Goal: Task Accomplishment & Management: Manage account settings

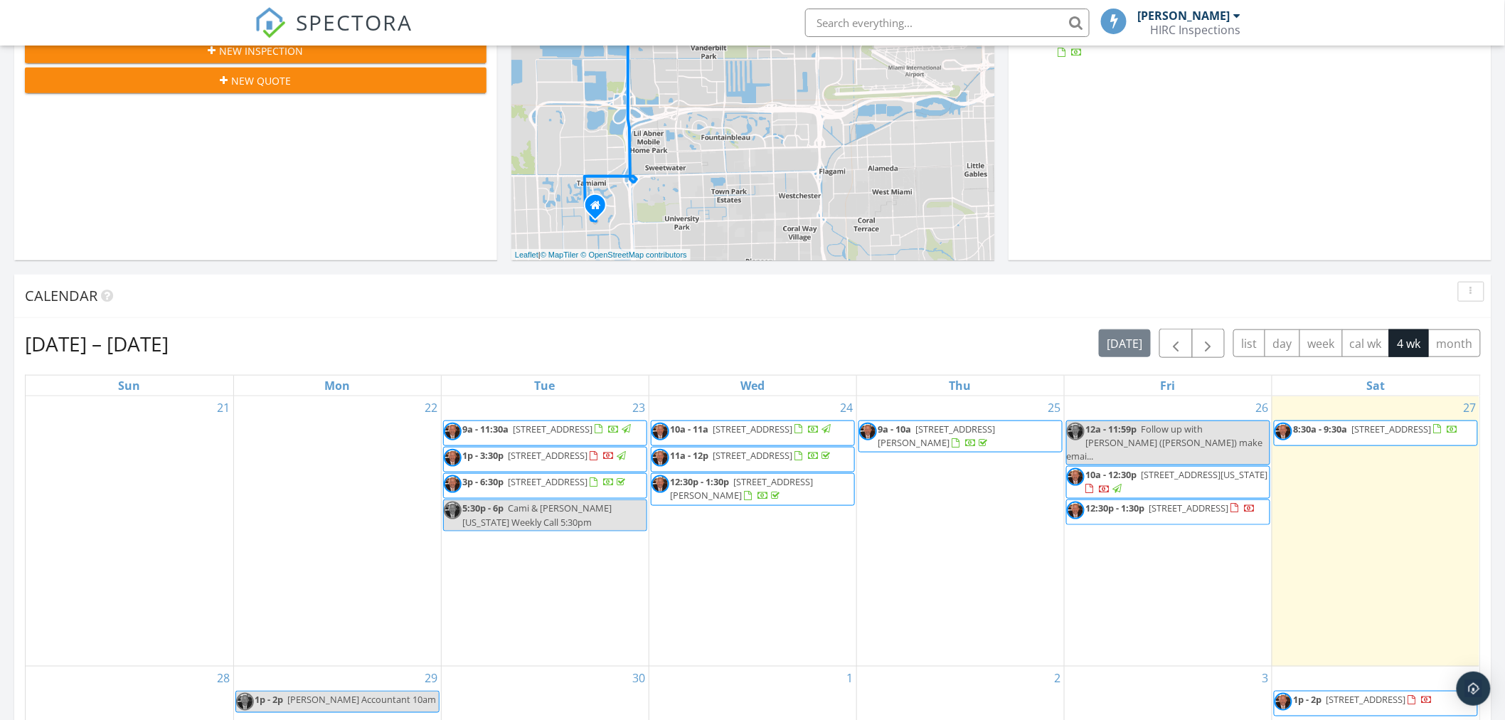
scroll to position [632, 0]
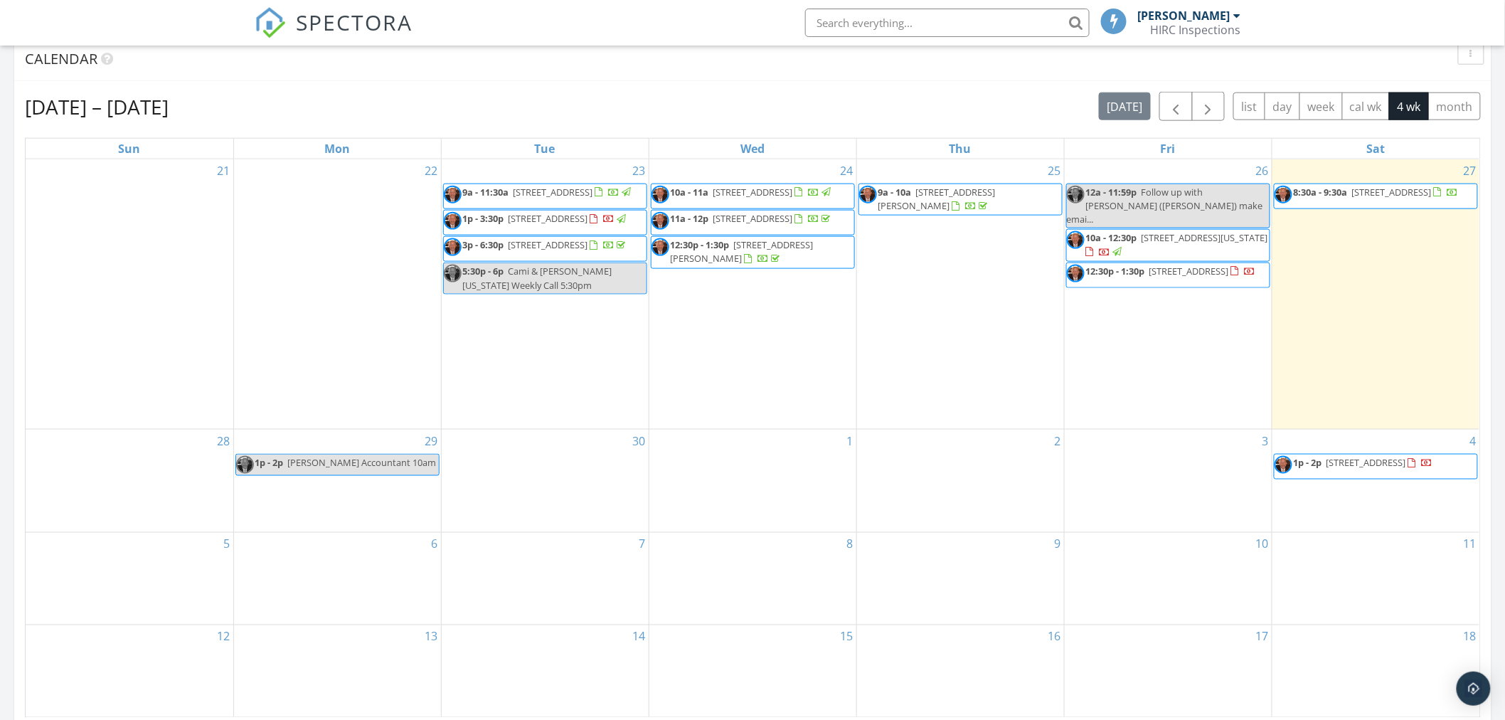
click at [1369, 193] on span "380 W 17th St, Hialeah 33010" at bounding box center [1392, 192] width 80 height 13
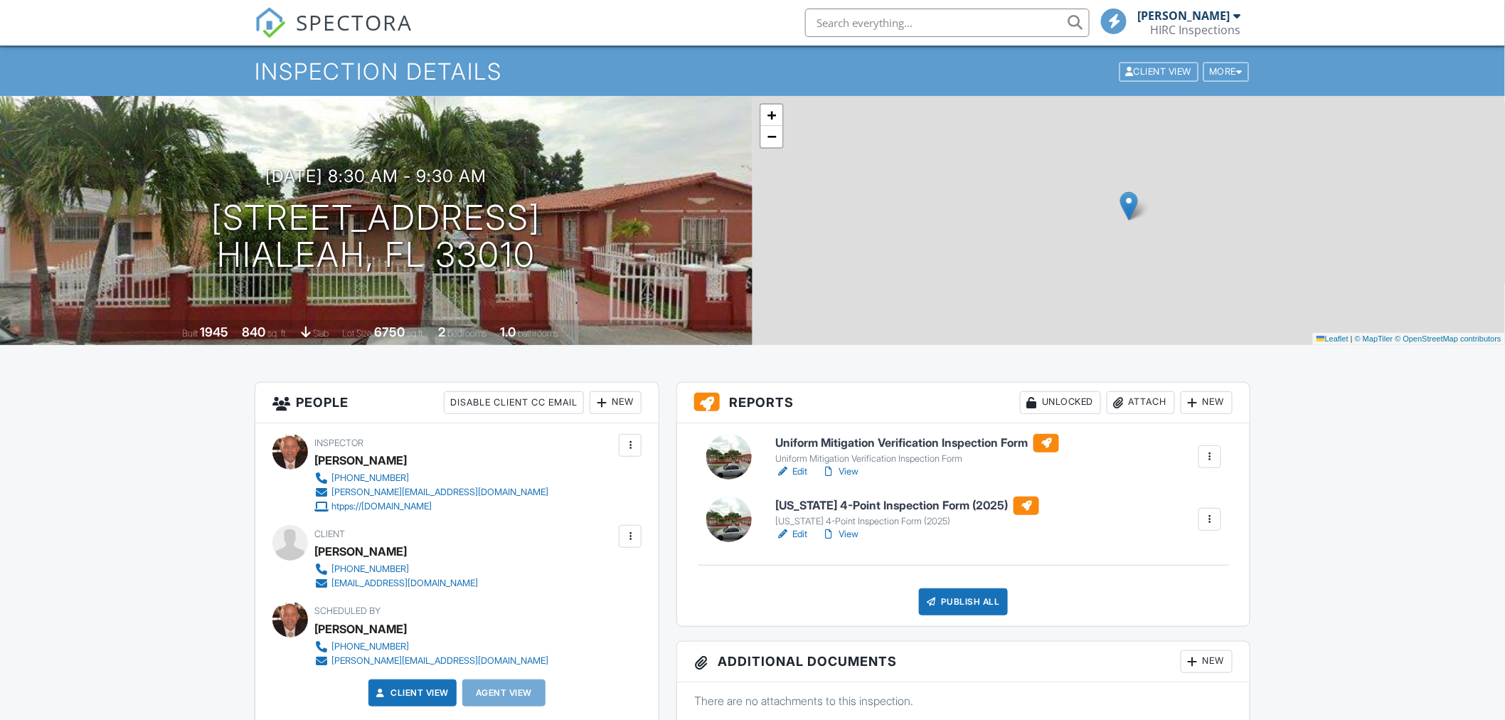
click at [635, 534] on div at bounding box center [630, 536] width 14 height 14
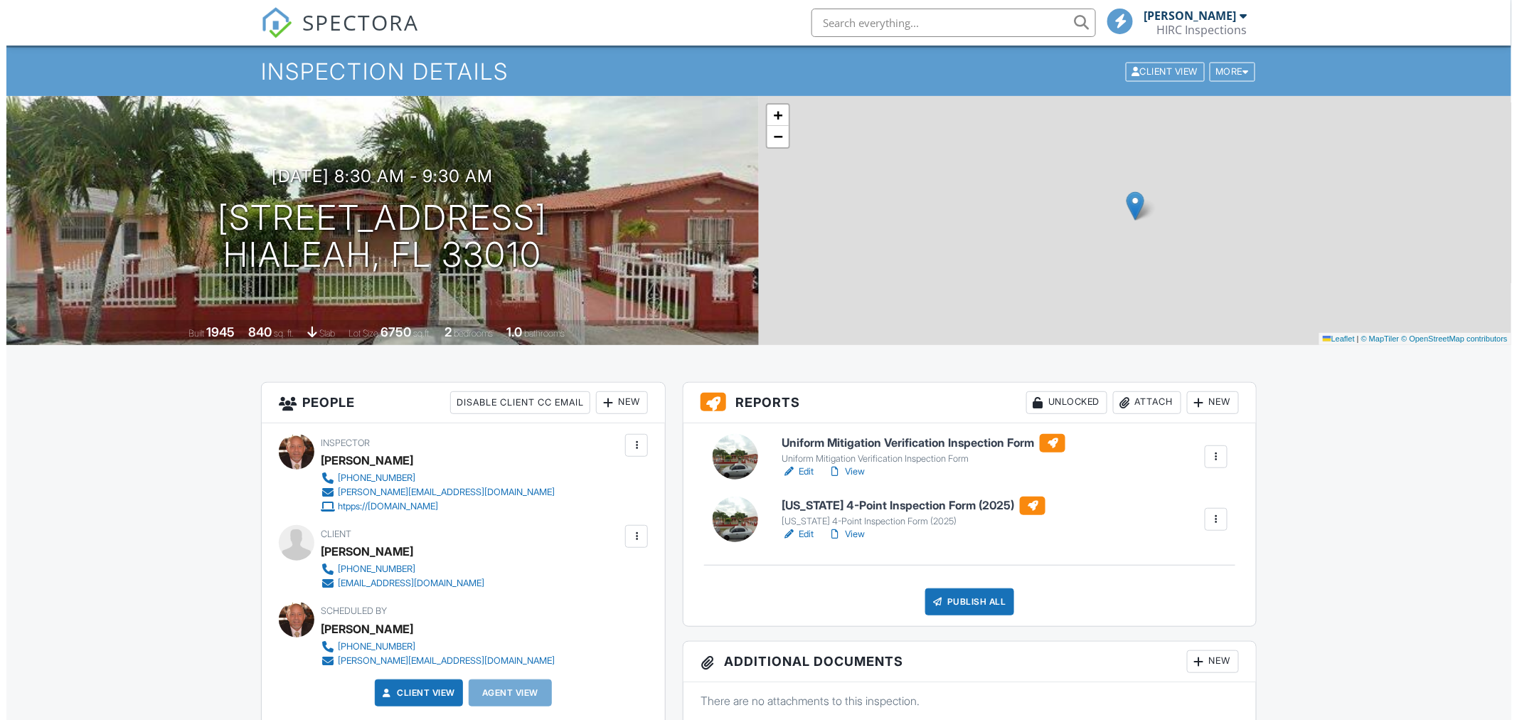
scroll to position [79, 0]
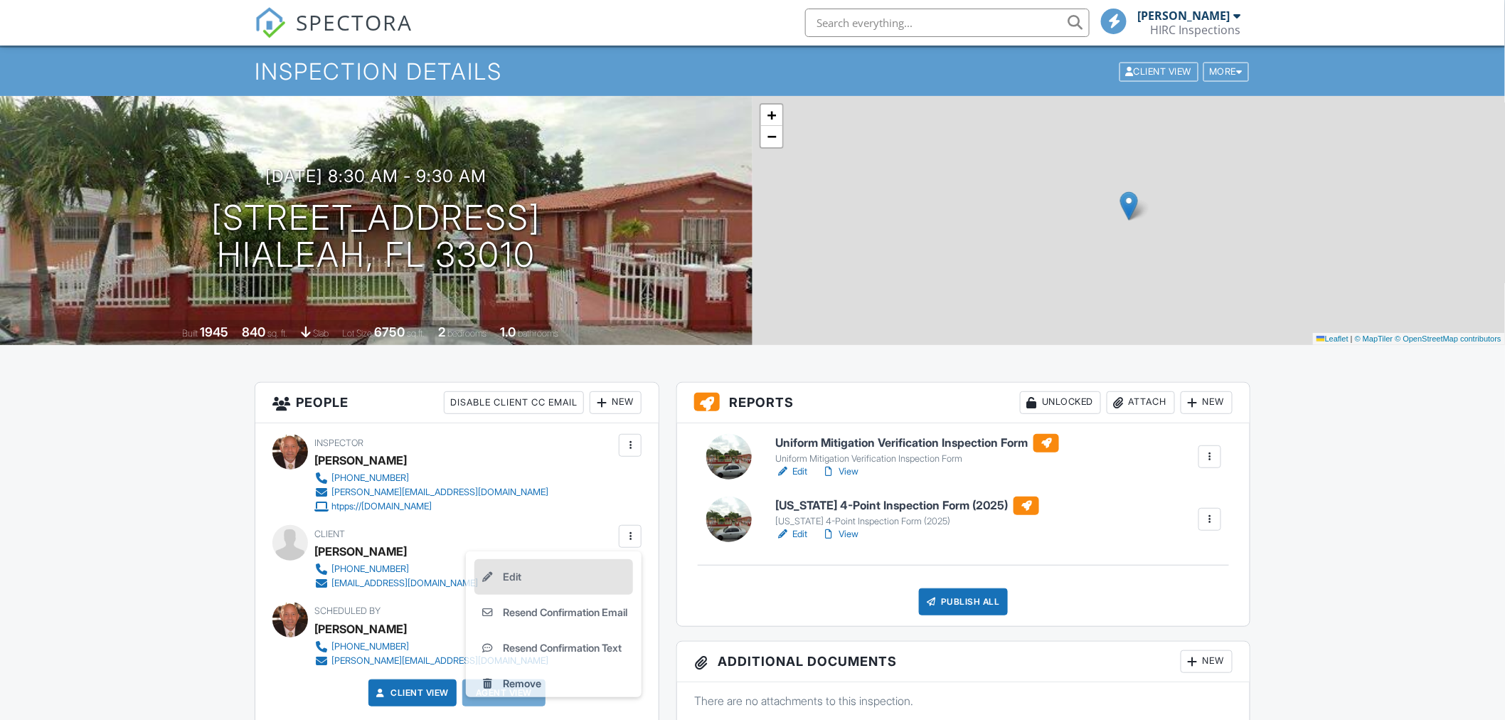
click at [506, 578] on li "Edit" at bounding box center [553, 577] width 159 height 36
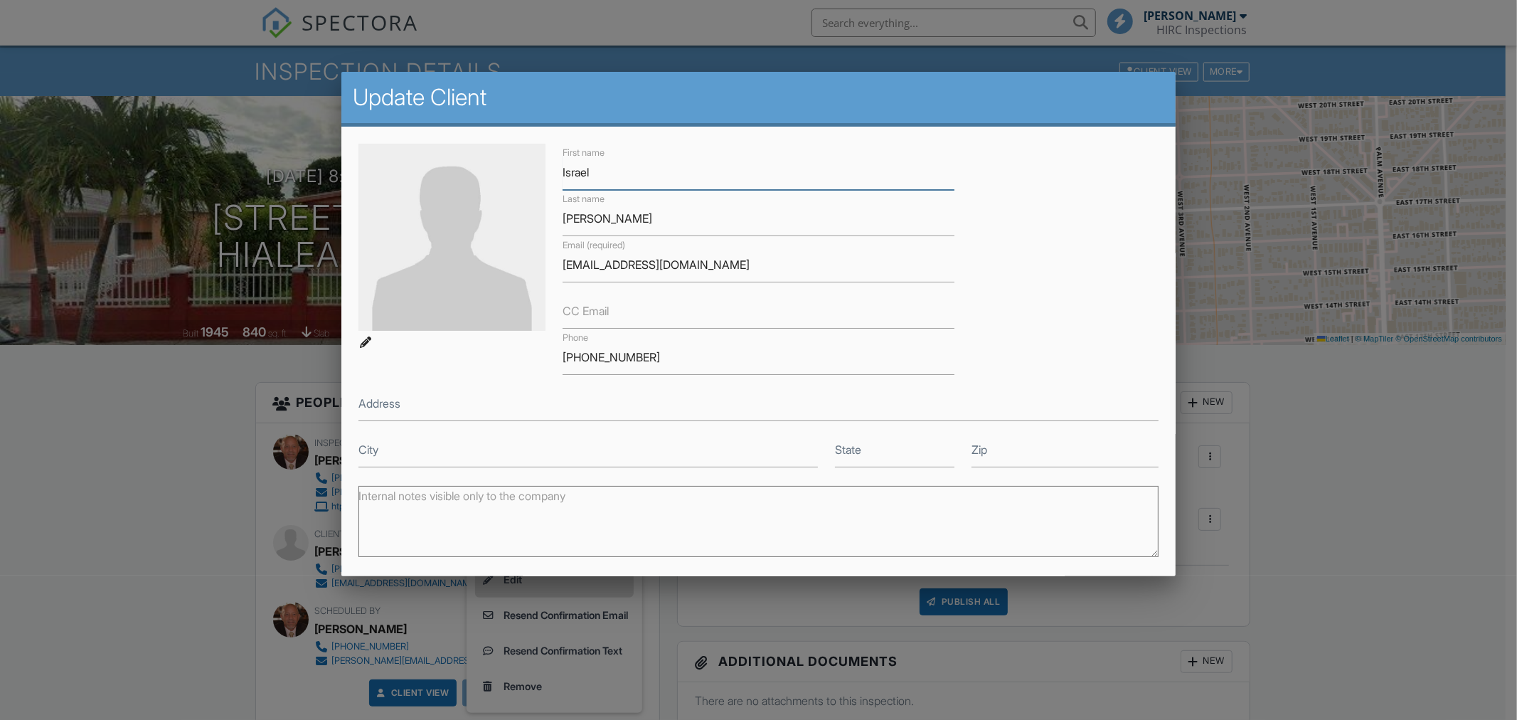
scroll to position [0, 0]
type input "[PERSON_NAME]"
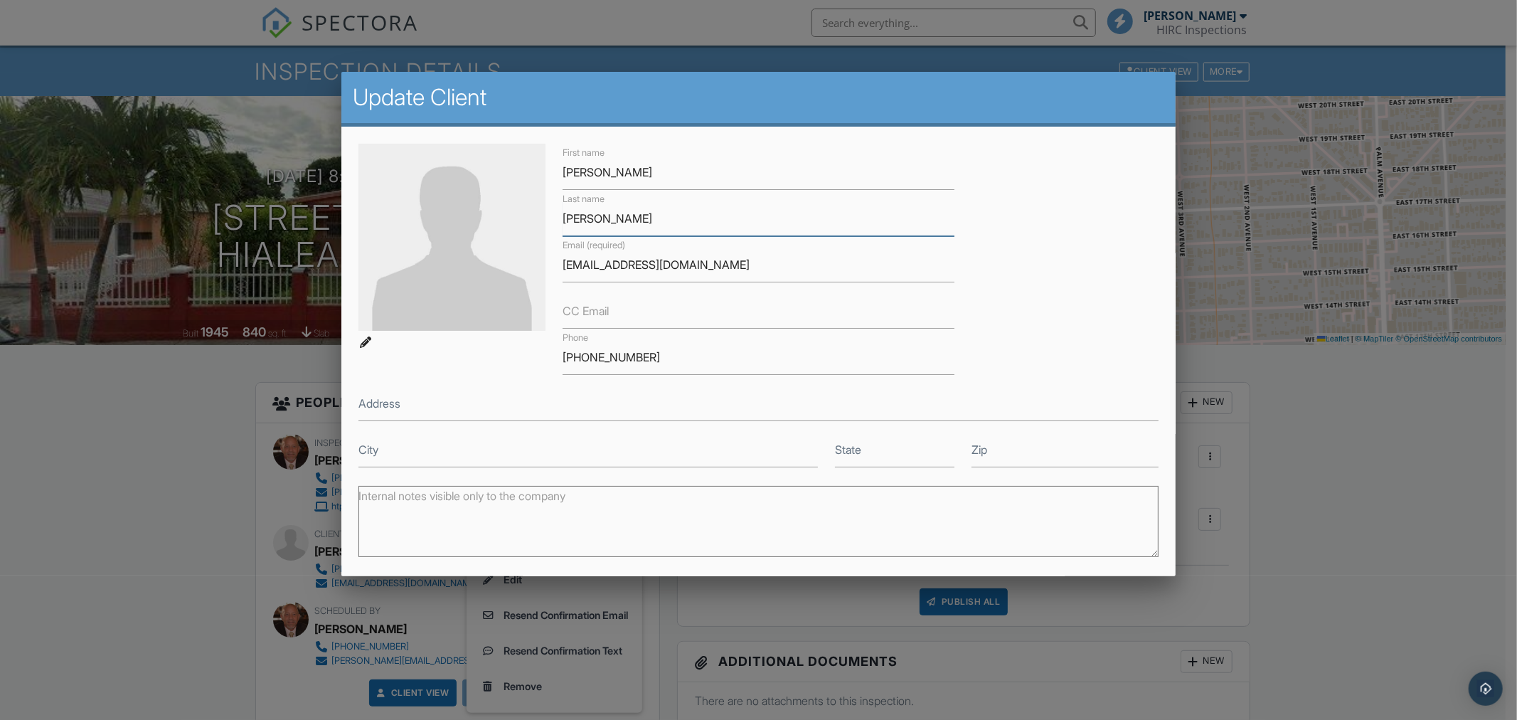
scroll to position [146, 0]
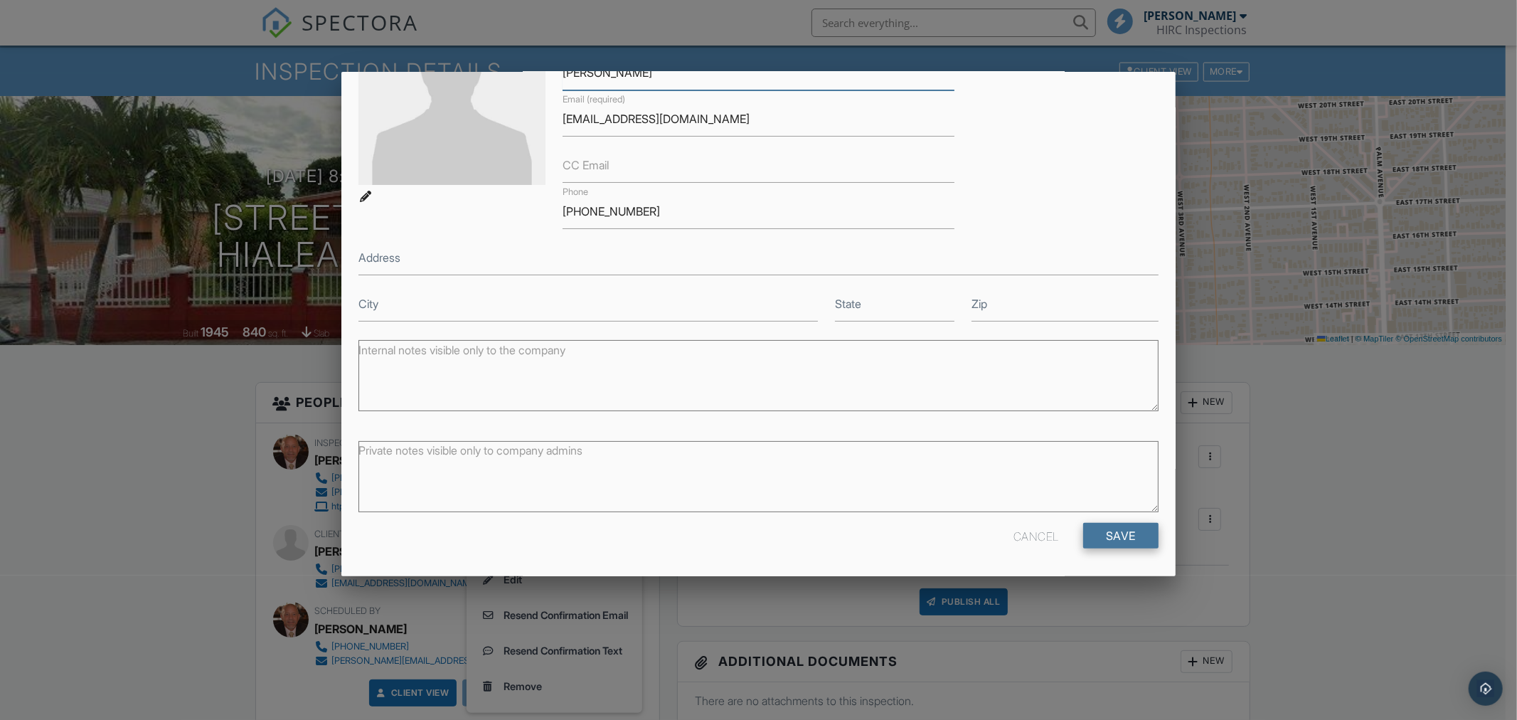
type input "[PERSON_NAME]"
click at [1103, 536] on input "Save" at bounding box center [1120, 536] width 75 height 26
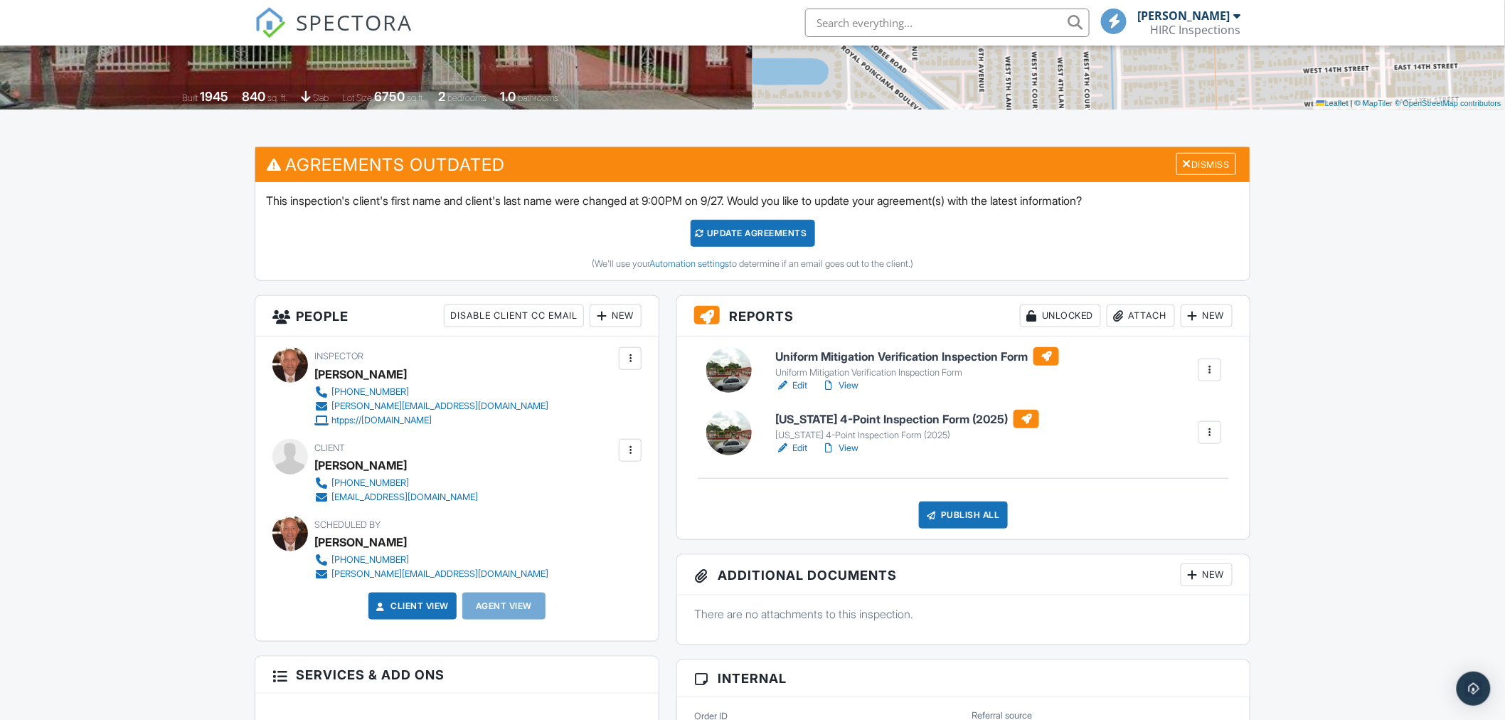
scroll to position [316, 0]
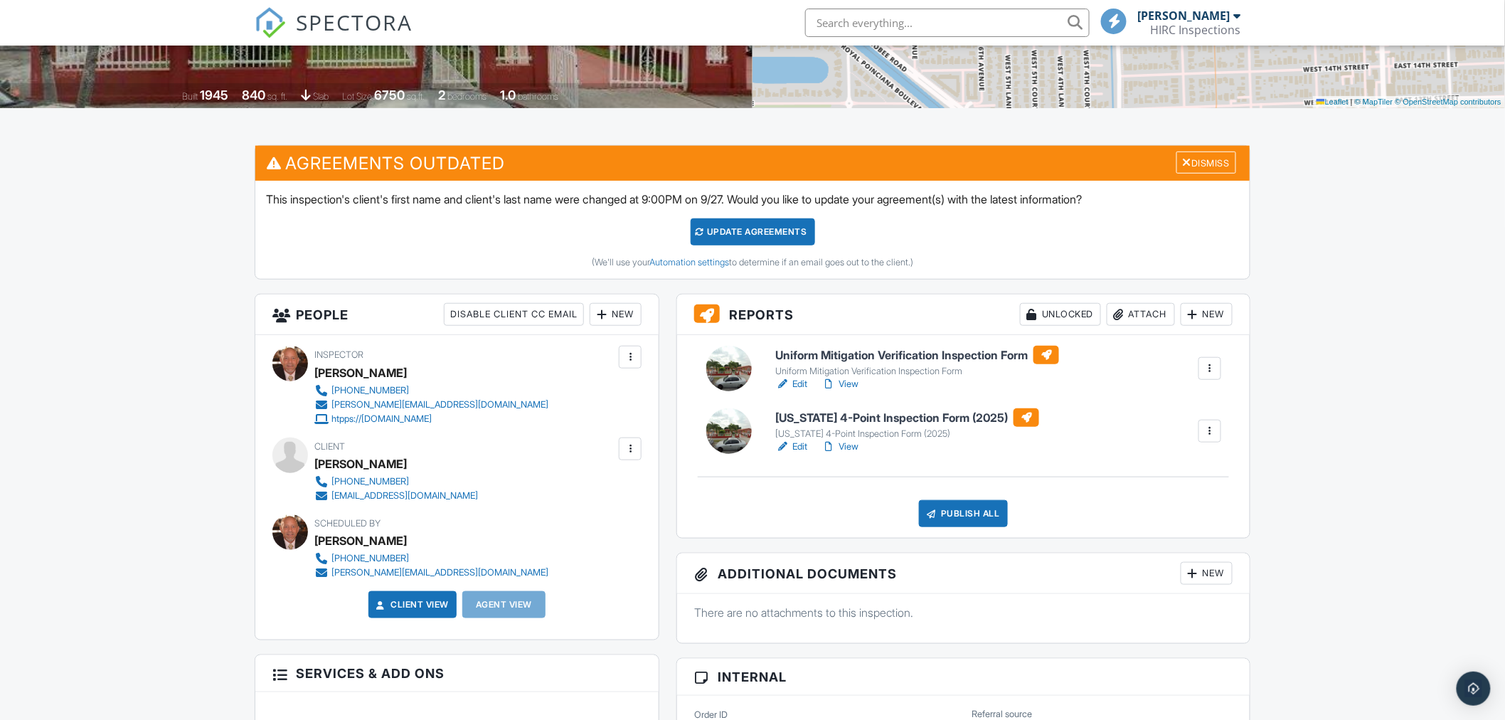
drag, startPoint x: 421, startPoint y: 468, endPoint x: 315, endPoint y: 459, distance: 106.4
click at [315, 459] on div "[PERSON_NAME]" at bounding box center [401, 463] width 175 height 21
copy div "[PERSON_NAME]"
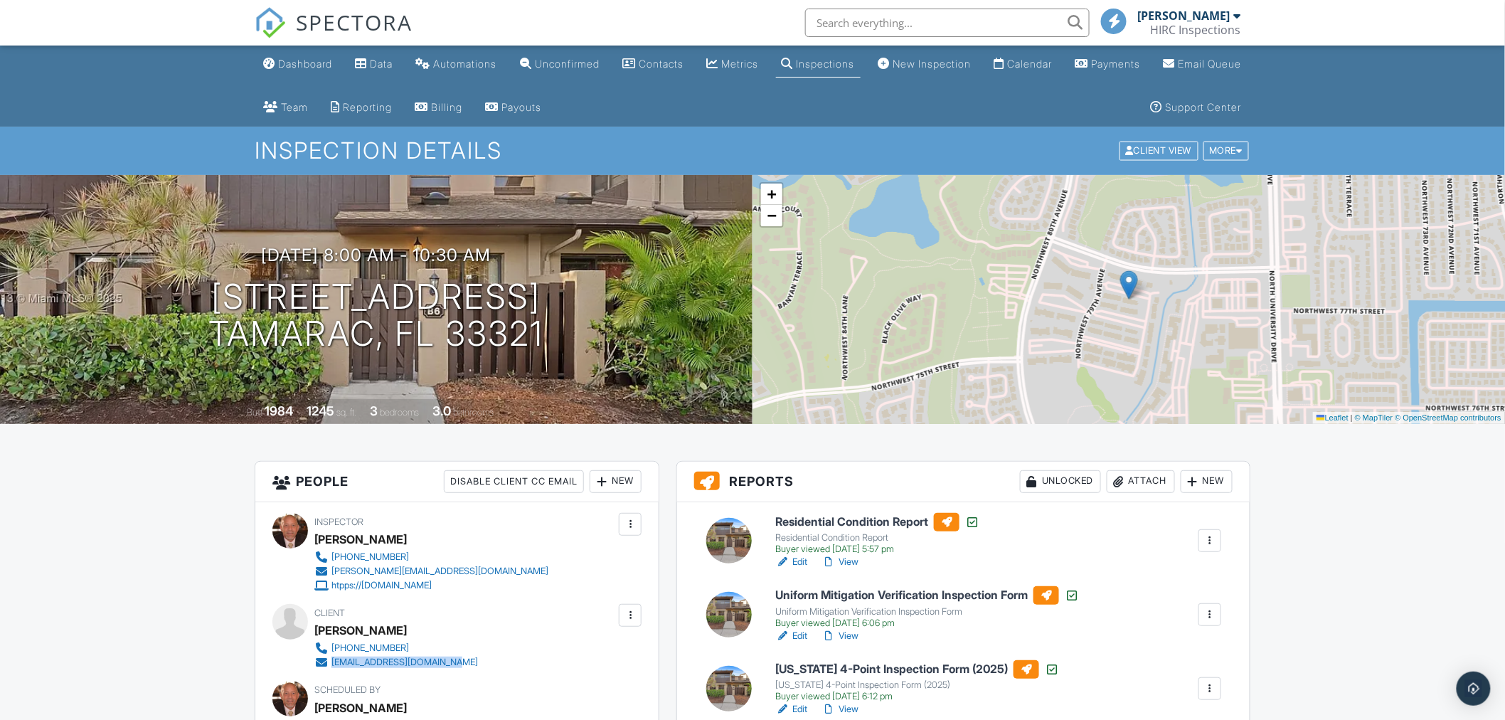
click at [897, 26] on input "text" at bounding box center [947, 23] width 285 height 28
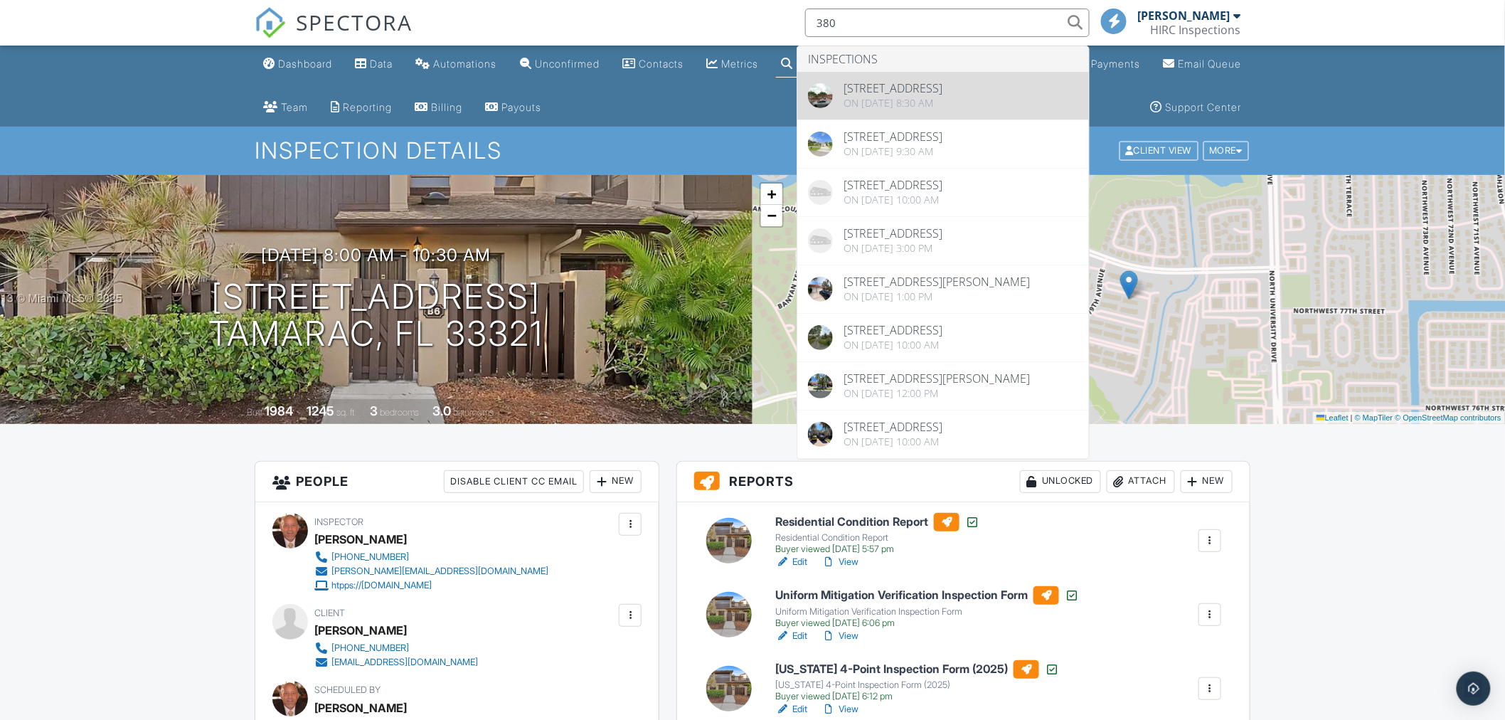
type input "380"
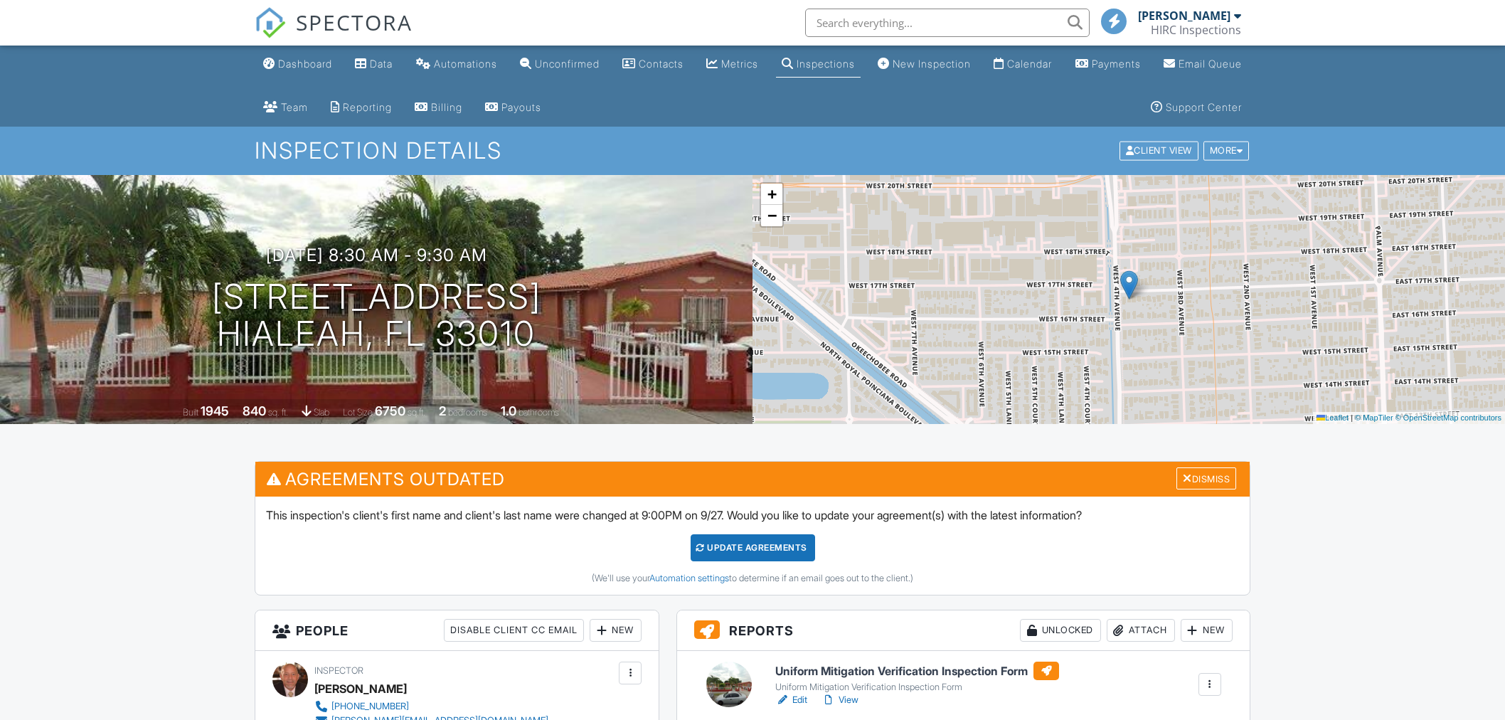
scroll to position [237, 0]
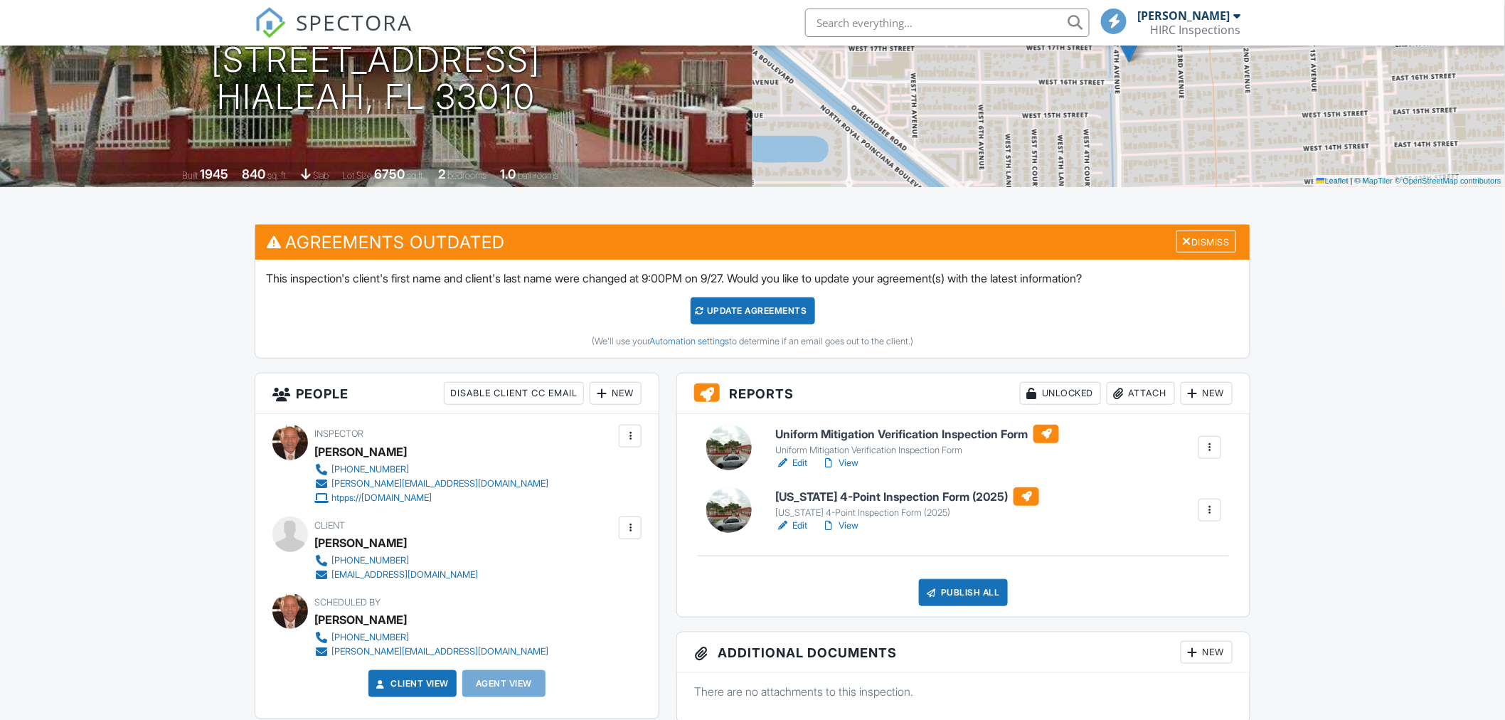
click at [797, 465] on link "Edit" at bounding box center [791, 463] width 32 height 14
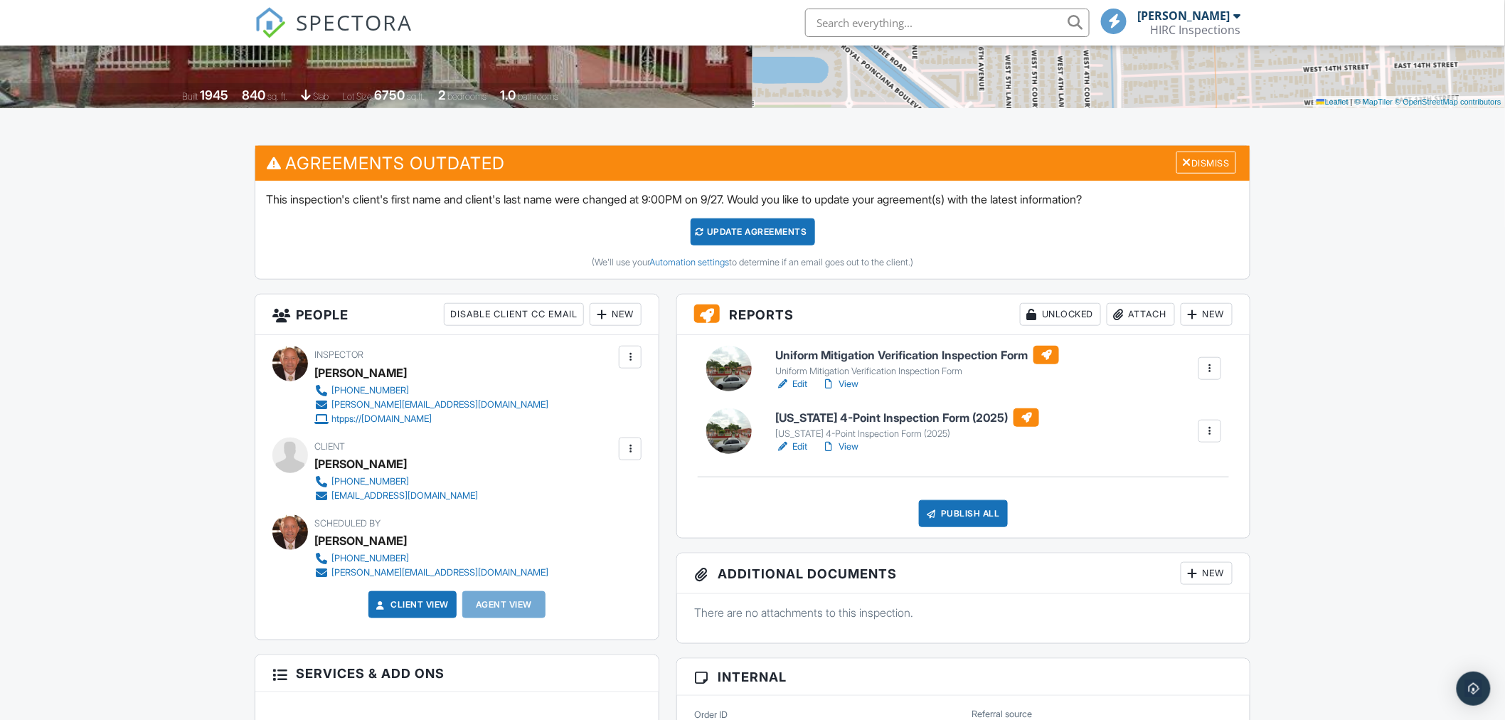
click at [801, 446] on link "Edit" at bounding box center [791, 447] width 32 height 14
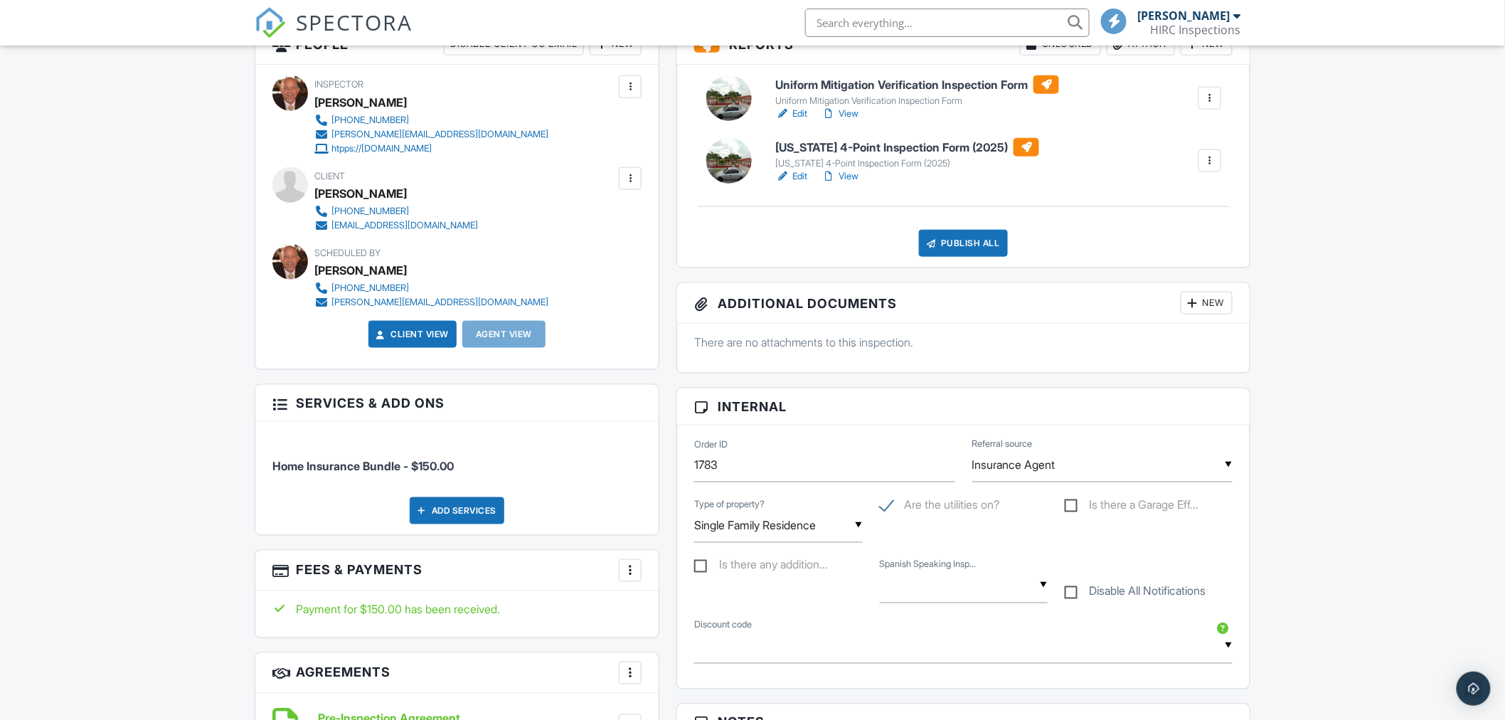
scroll to position [282, 0]
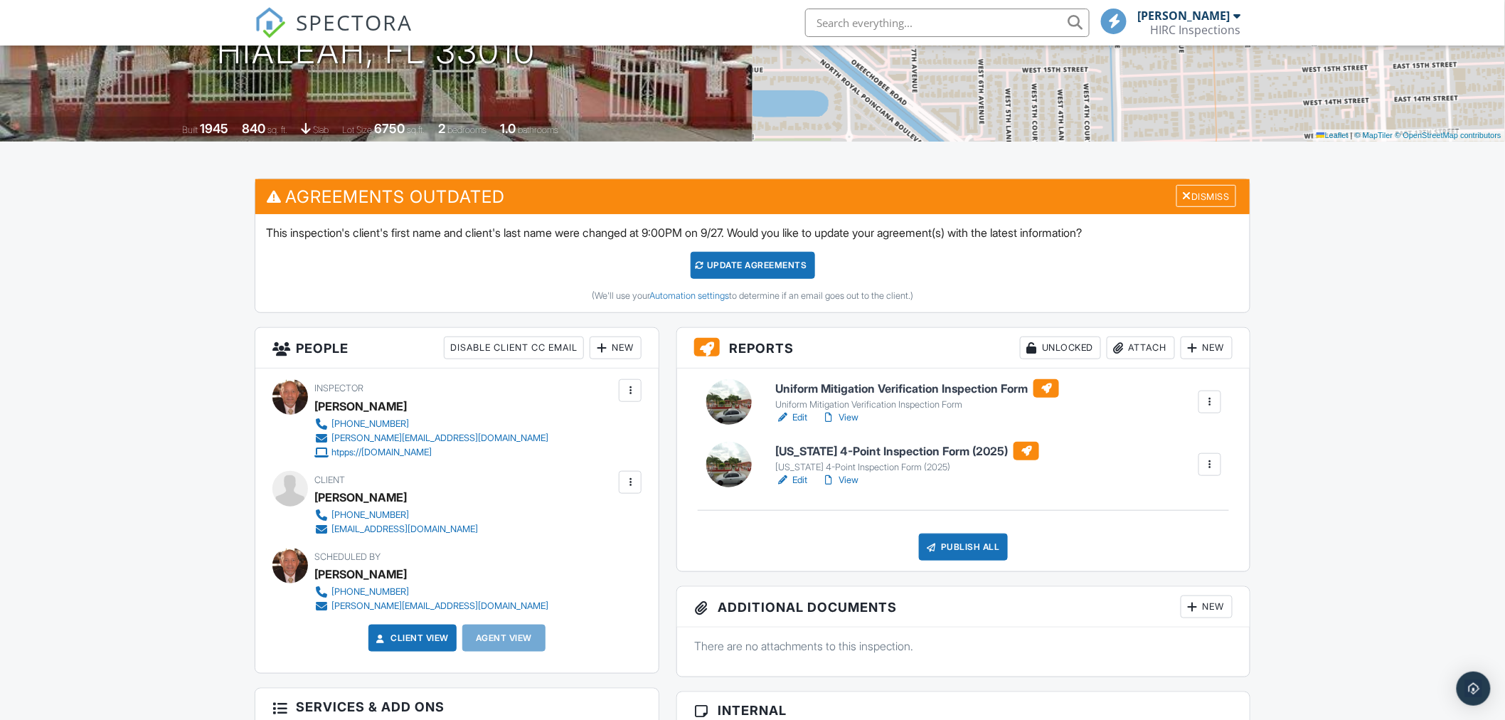
click at [773, 260] on div "Update Agreements" at bounding box center [753, 265] width 124 height 27
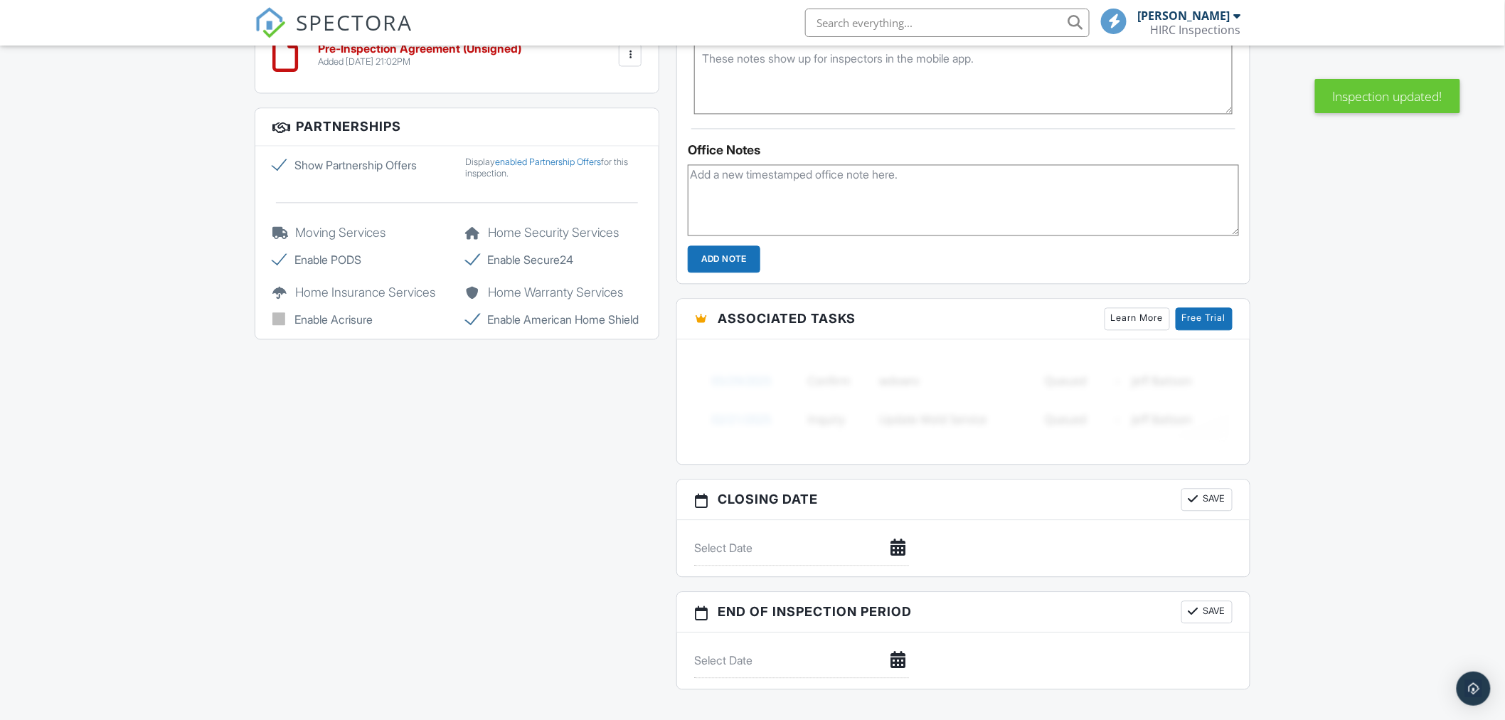
scroll to position [923, 0]
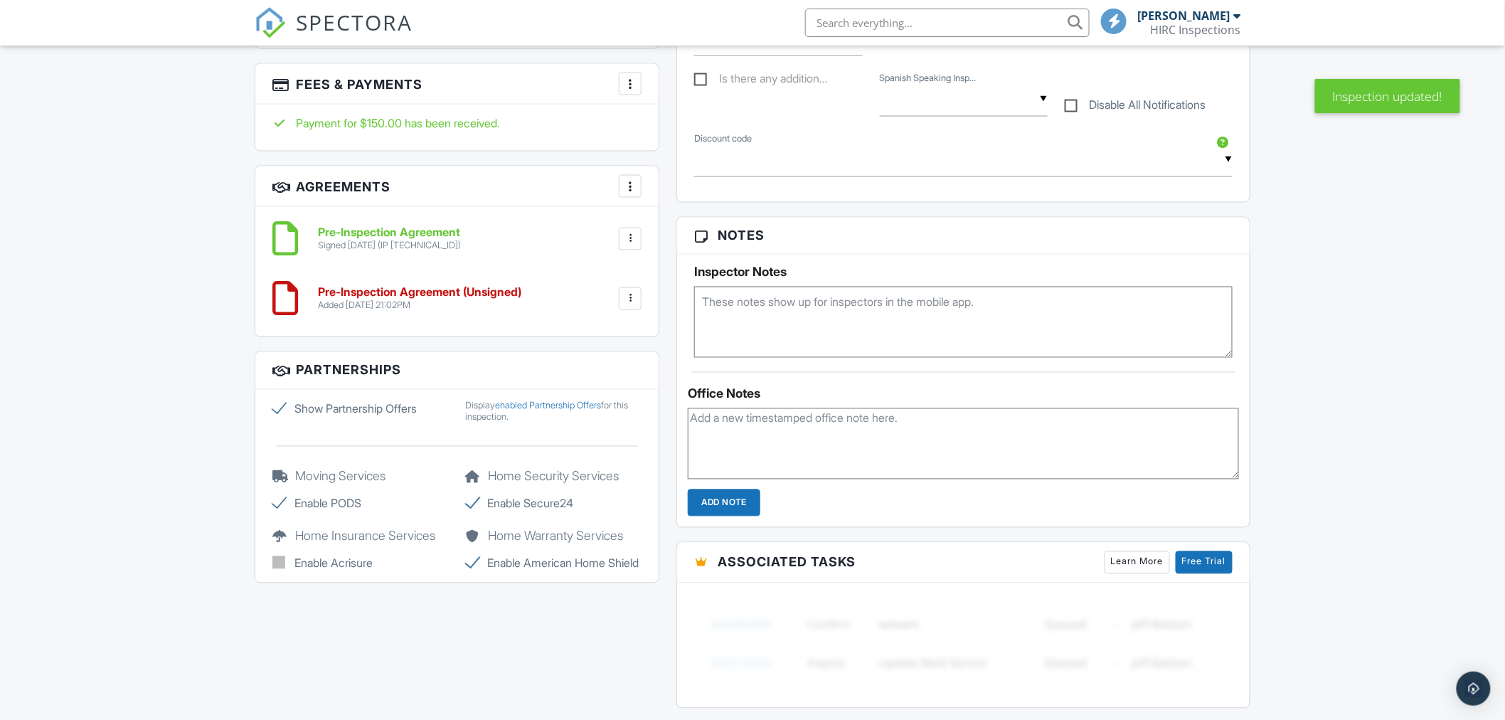
click at [630, 297] on div at bounding box center [630, 299] width 14 height 14
click at [600, 408] on li "Delete" at bounding box center [592, 409] width 81 height 36
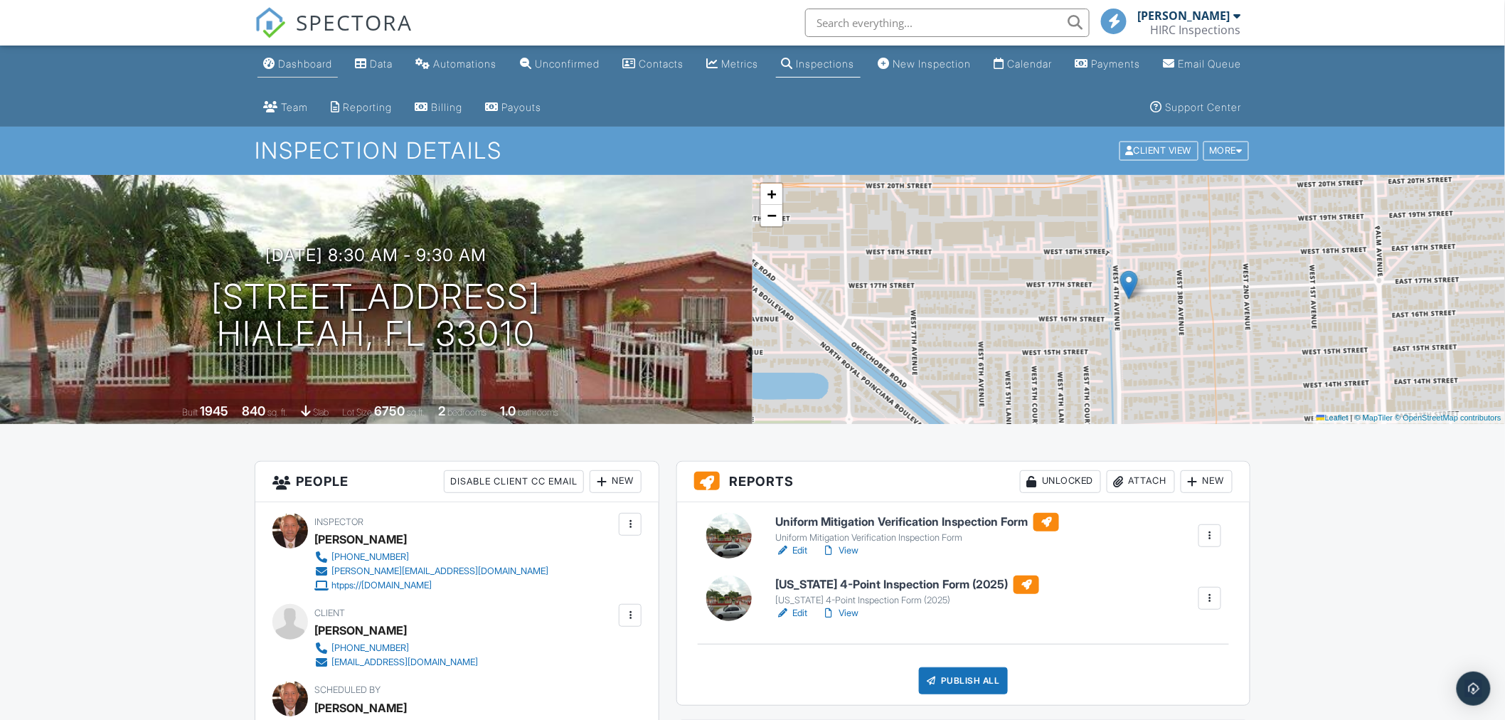
click at [309, 54] on link "Dashboard" at bounding box center [298, 64] width 80 height 26
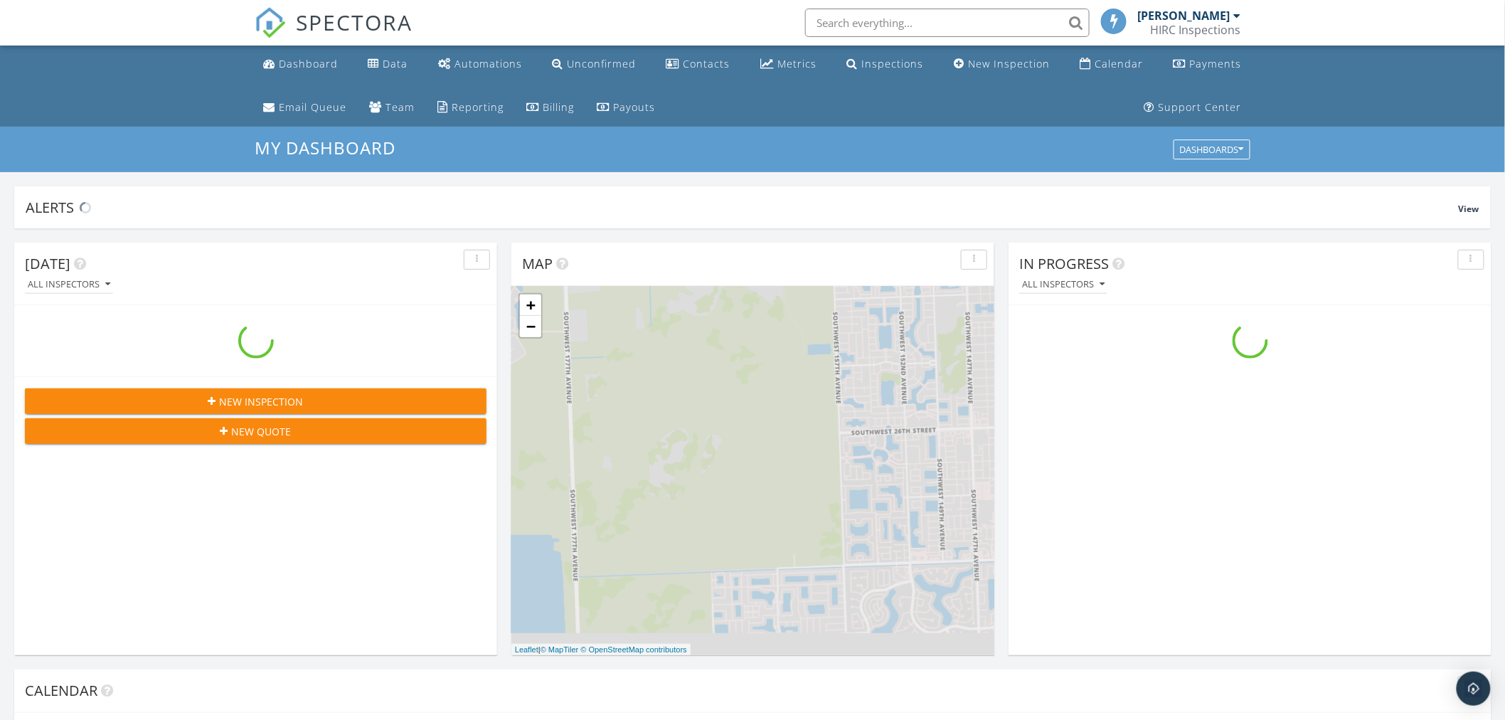
scroll to position [1320, 1531]
